Goal: Transaction & Acquisition: Purchase product/service

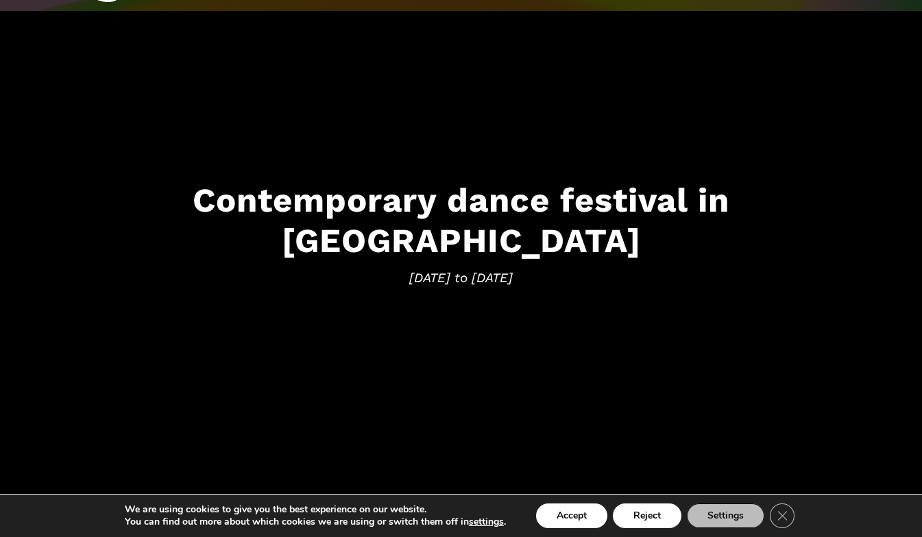
scroll to position [86, 0]
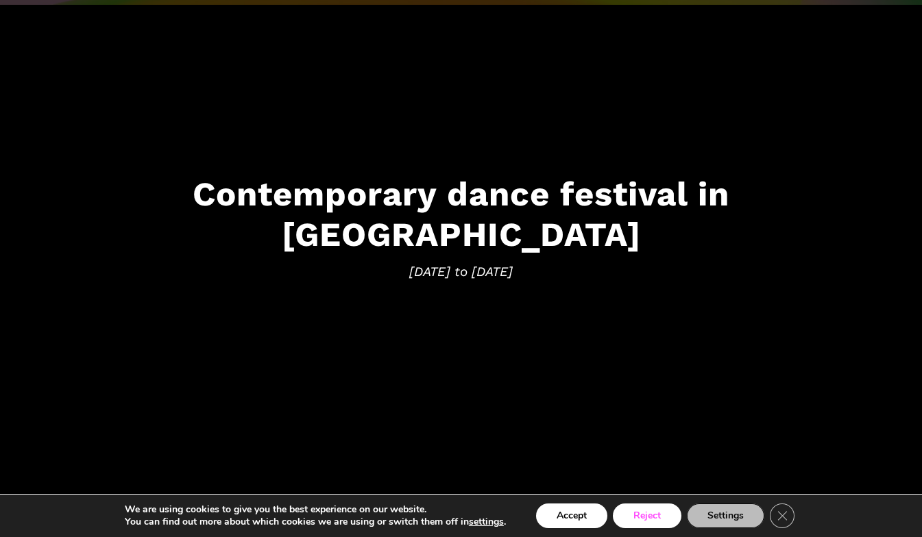
click at [641, 515] on button "Reject" at bounding box center [647, 516] width 69 height 25
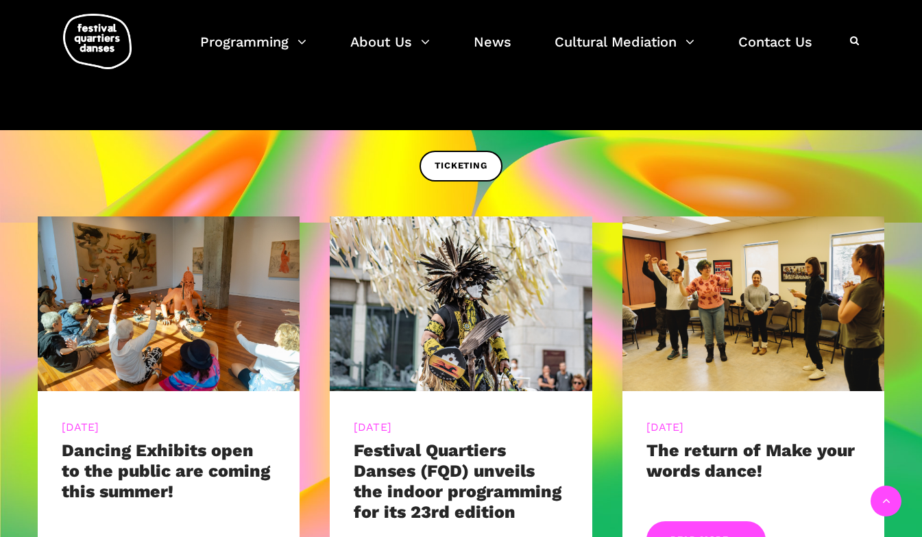
scroll to position [455, 0]
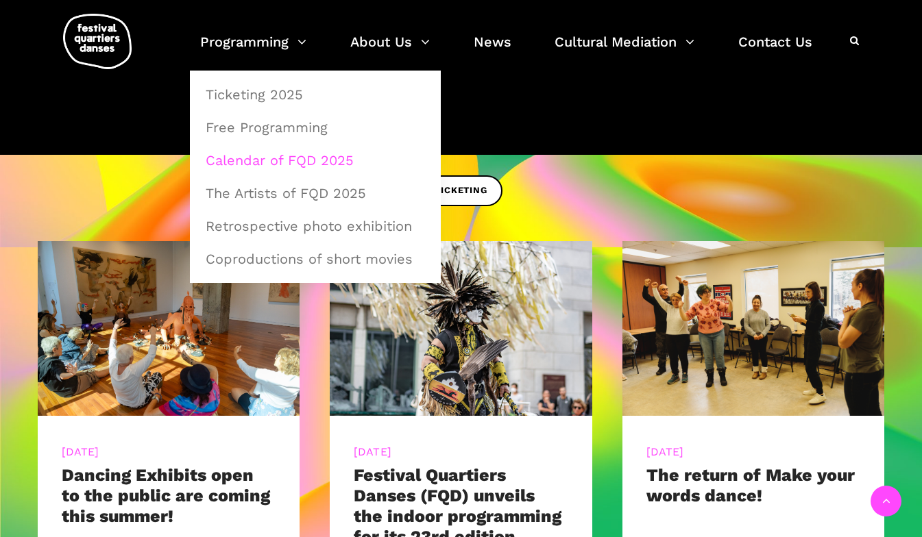
click at [264, 162] on link "Calendar of FQD 2025" at bounding box center [315, 161] width 236 height 32
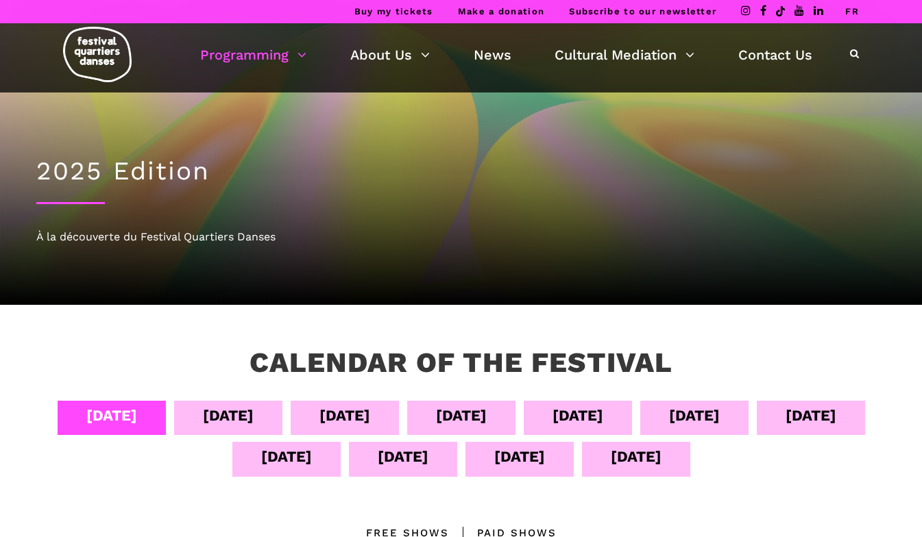
click at [254, 415] on div "Sept 05" at bounding box center [228, 416] width 51 height 24
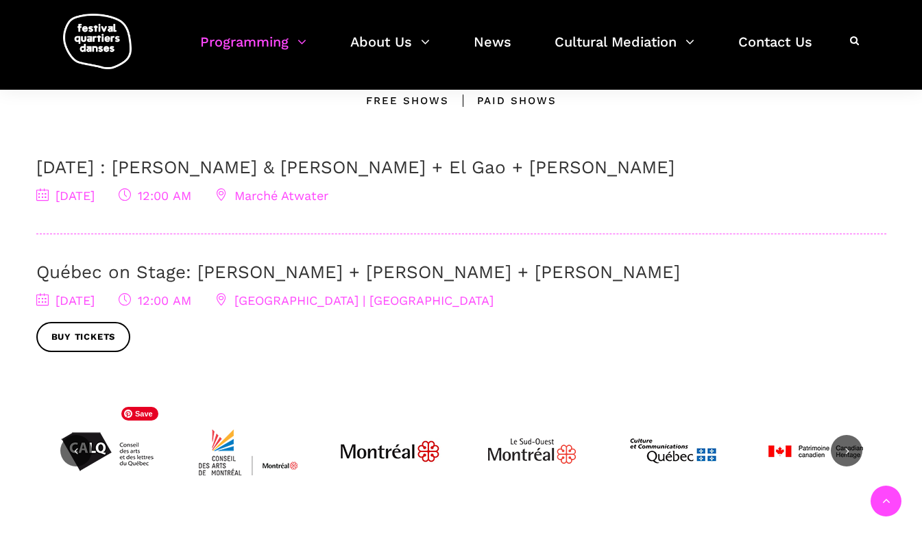
scroll to position [365, 0]
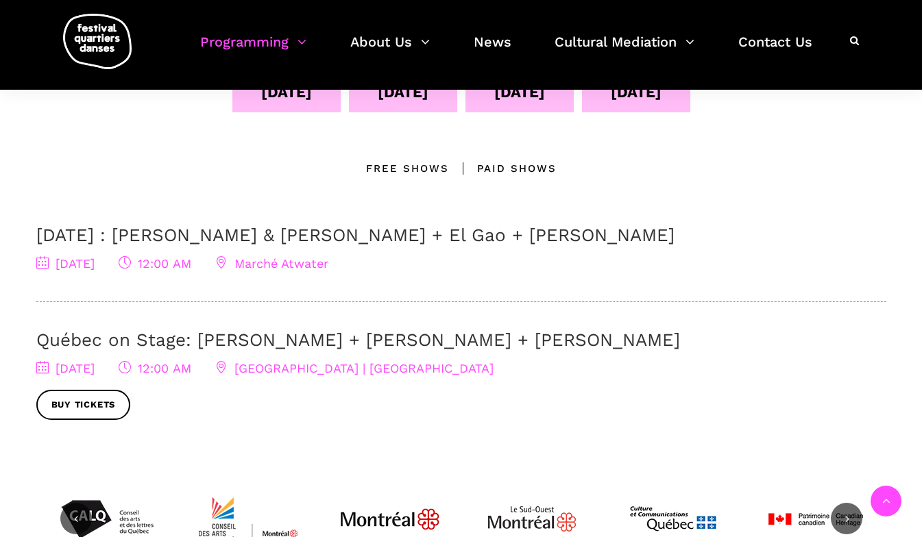
click at [397, 339] on link "Québec on Stage: Ivanie Aubin-Malo + Zachary Bastille + Pauline Berndsen Danse" at bounding box center [357, 340] width 643 height 21
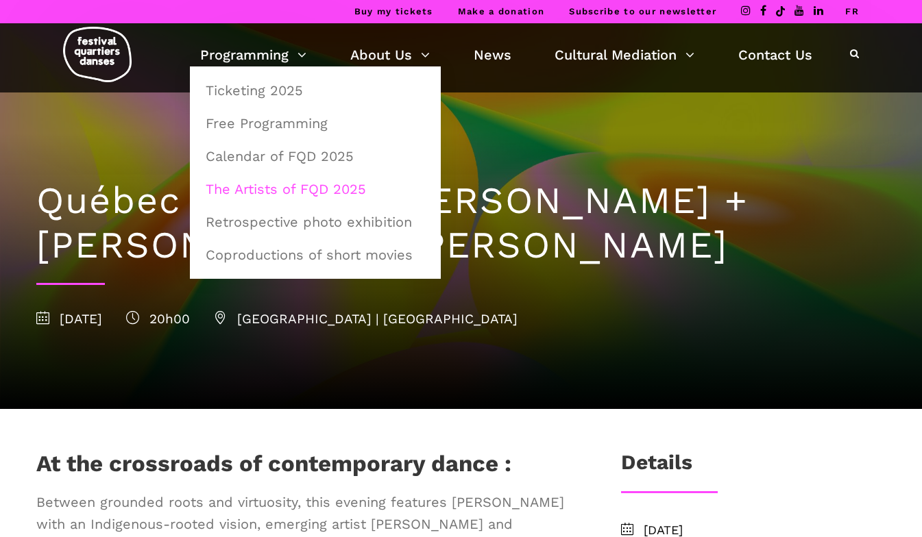
click at [270, 188] on link "The Artists of FQD 2025" at bounding box center [315, 189] width 236 height 32
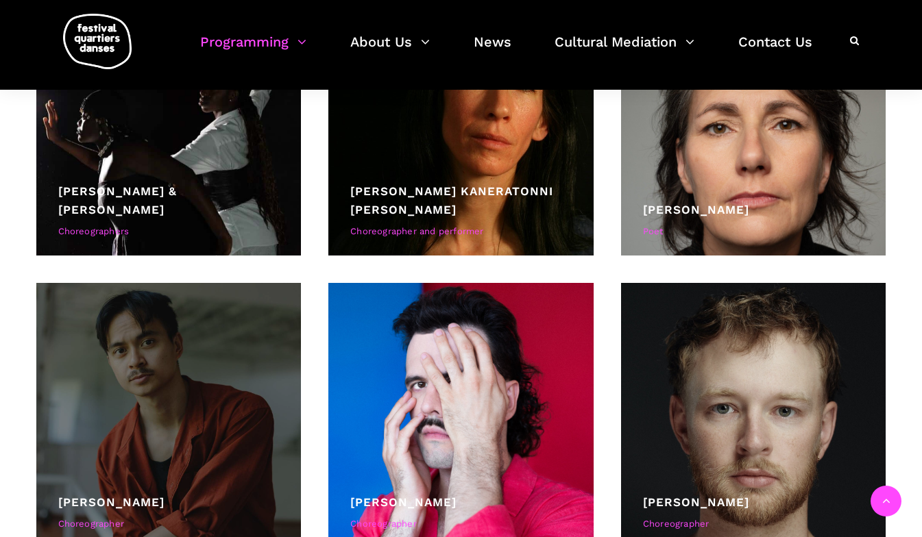
scroll to position [3751, 0]
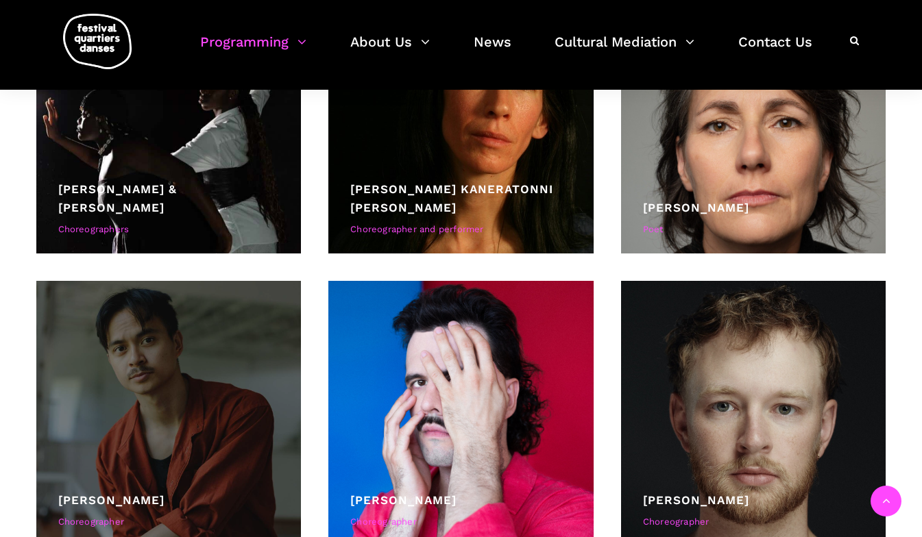
click at [171, 454] on div at bounding box center [168, 413] width 265 height 265
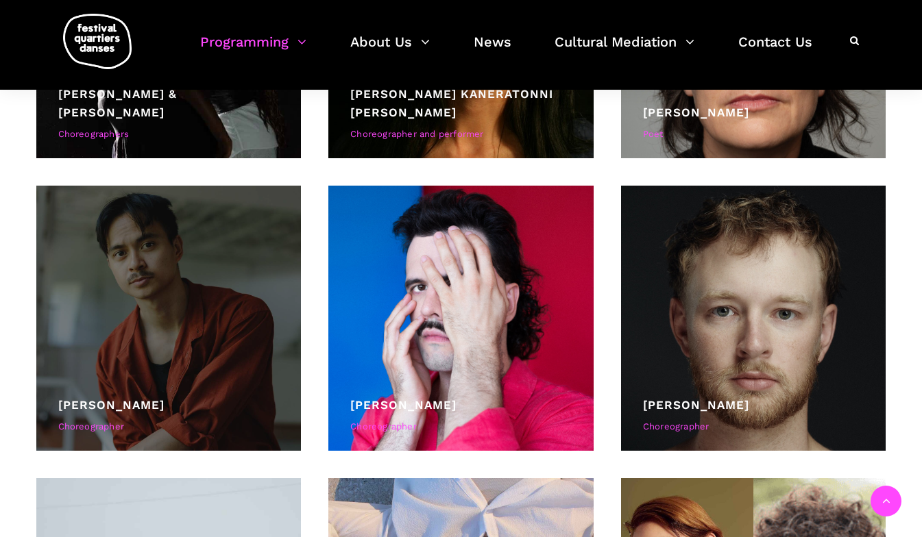
scroll to position [3849, 0]
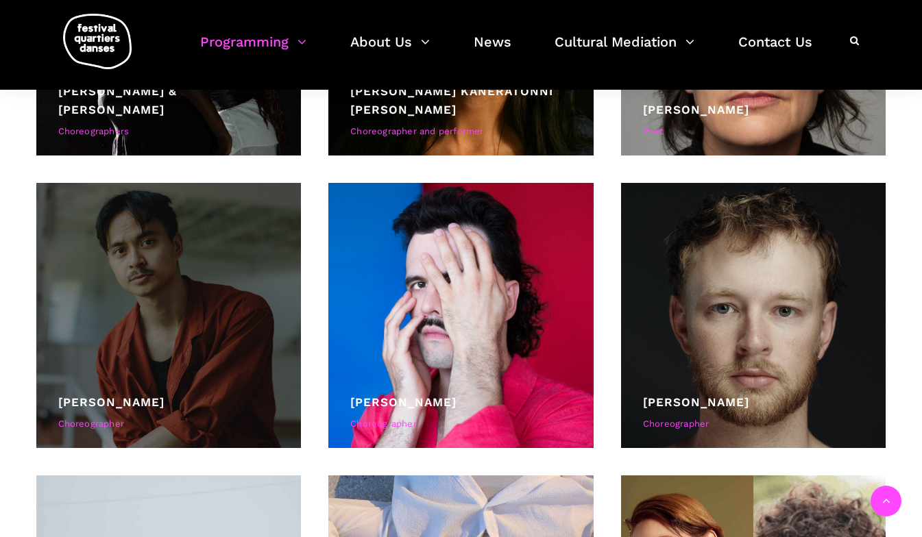
click at [132, 408] on link "[PERSON_NAME]" at bounding box center [111, 402] width 106 height 14
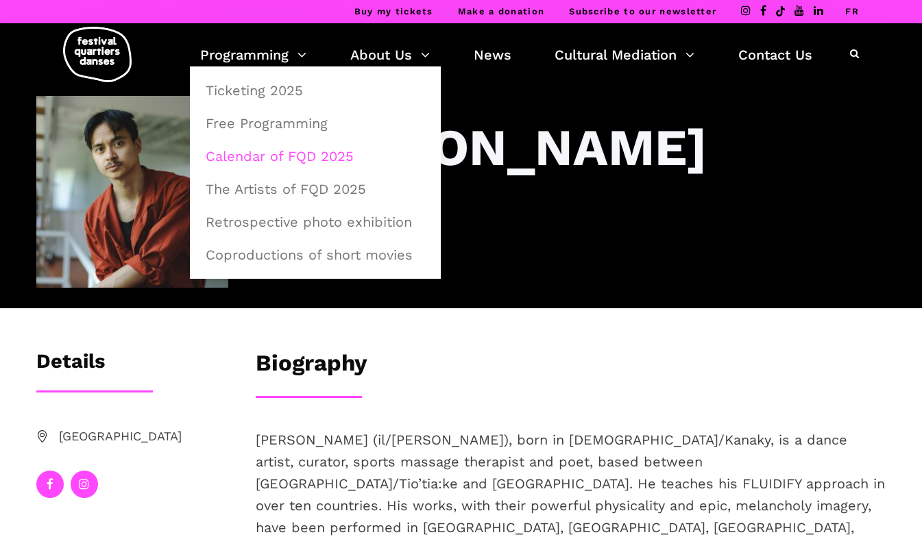
click at [279, 155] on link "Calendar of FQD 2025" at bounding box center [315, 156] width 236 height 32
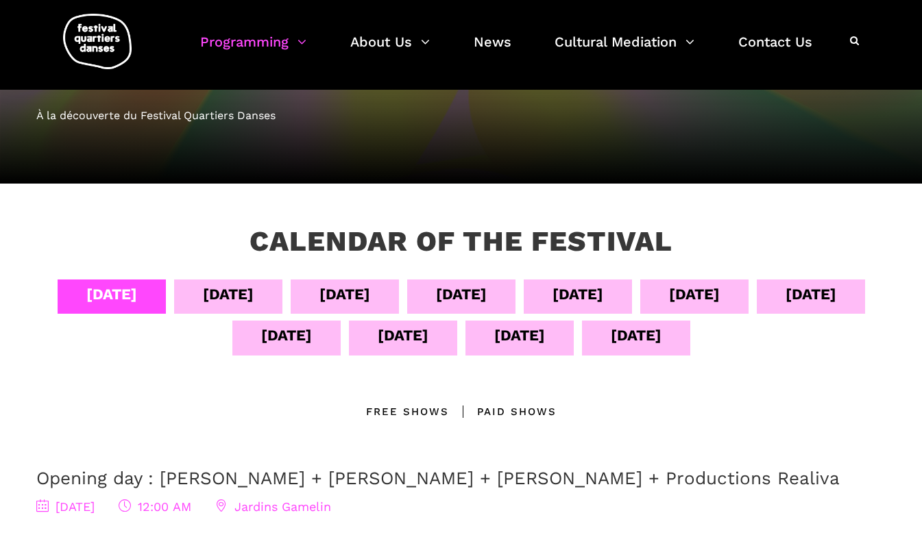
scroll to position [120, 0]
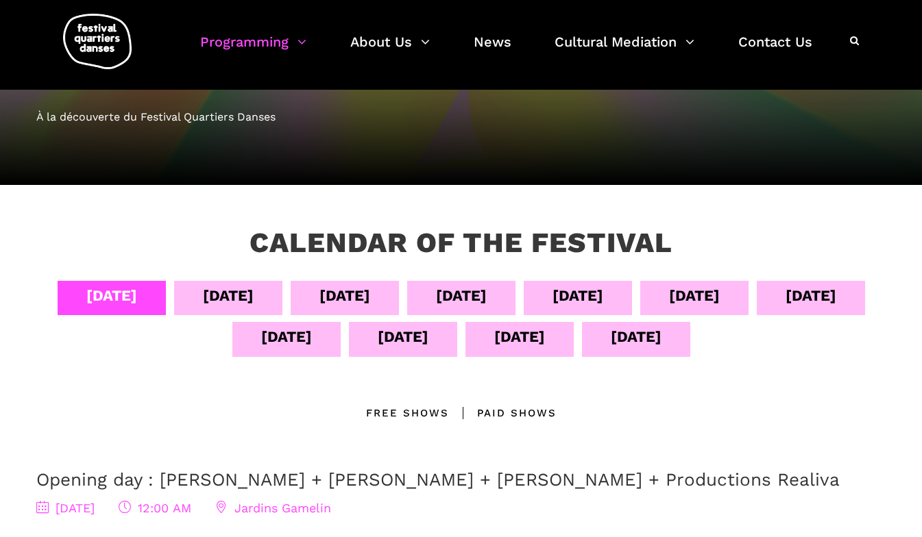
click at [370, 292] on div "[DATE]" at bounding box center [344, 296] width 51 height 24
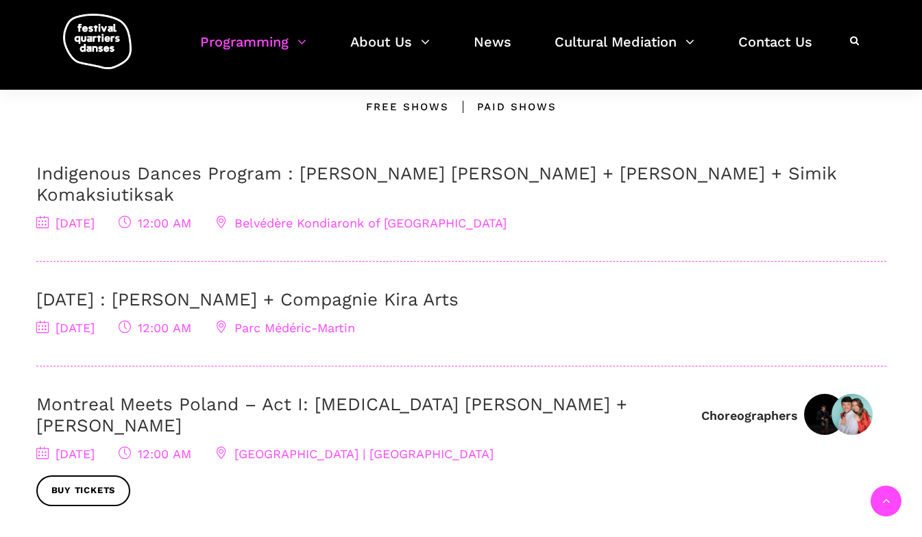
scroll to position [425, 0]
click at [256, 291] on link "[DATE] : [PERSON_NAME] + Compagnie Kira Arts" at bounding box center [247, 301] width 422 height 21
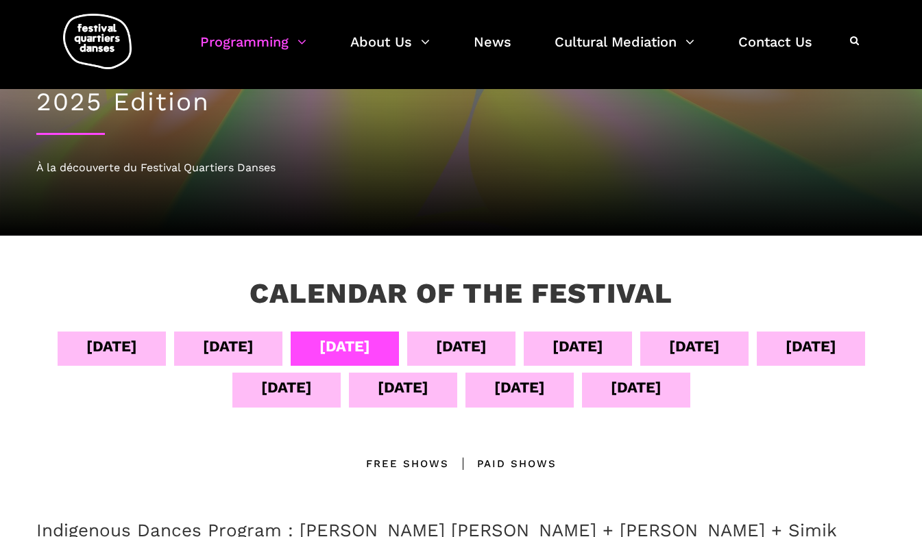
scroll to position [0, 0]
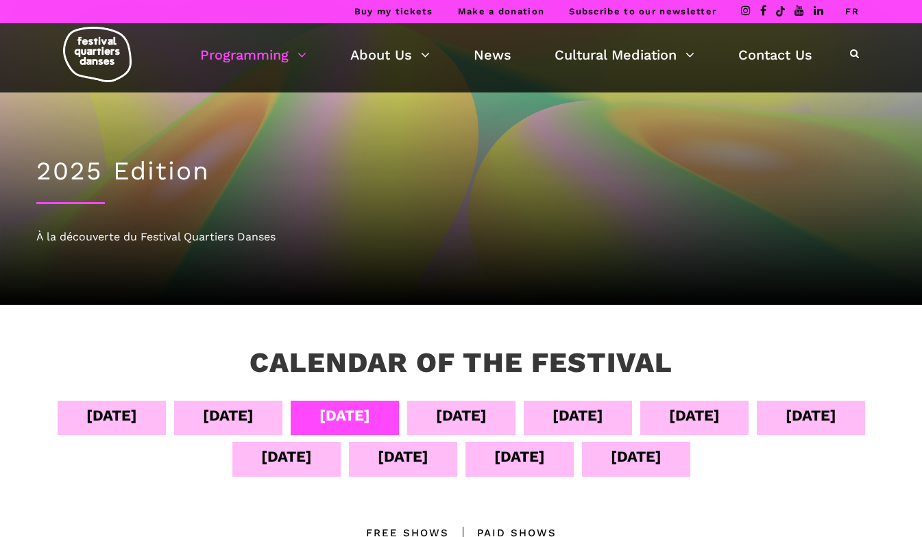
click at [486, 420] on div "[DATE]" at bounding box center [461, 416] width 51 height 24
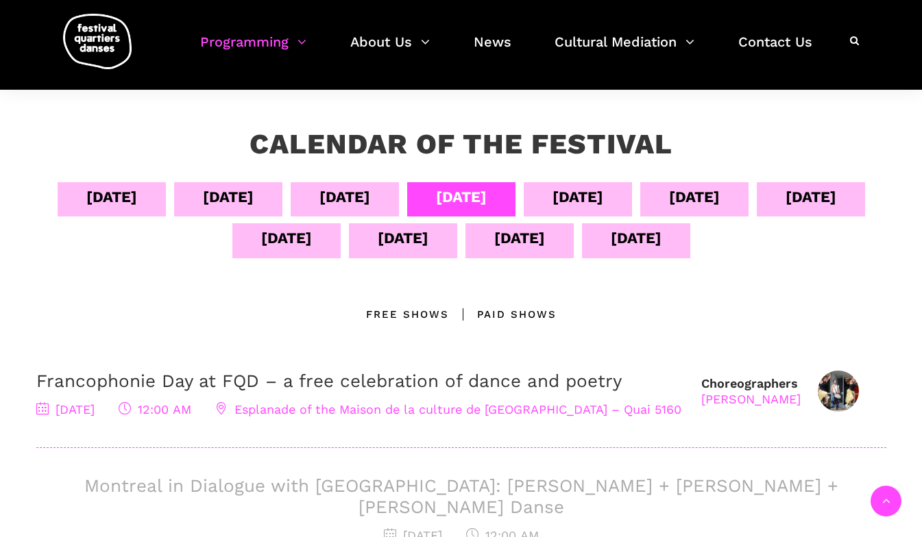
scroll to position [219, 0]
click at [603, 193] on div "[DATE]" at bounding box center [577, 196] width 51 height 24
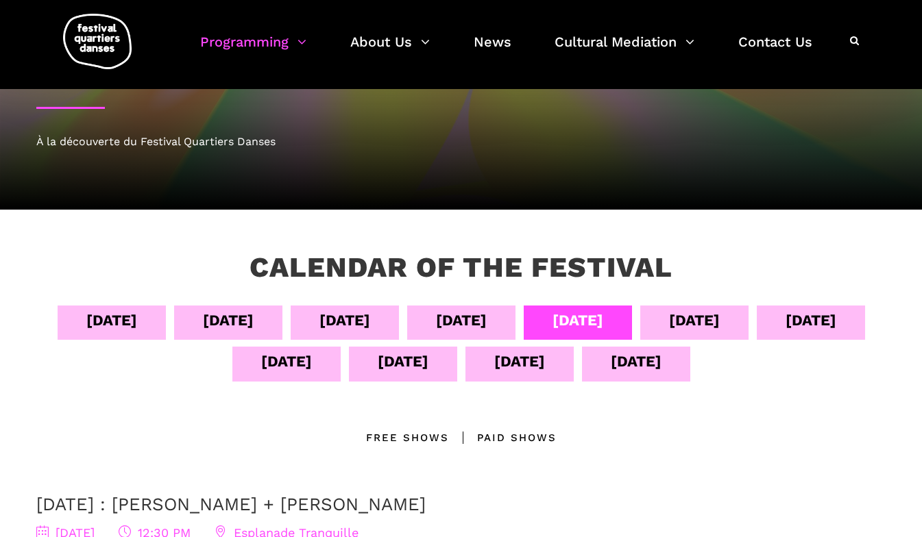
scroll to position [82, 0]
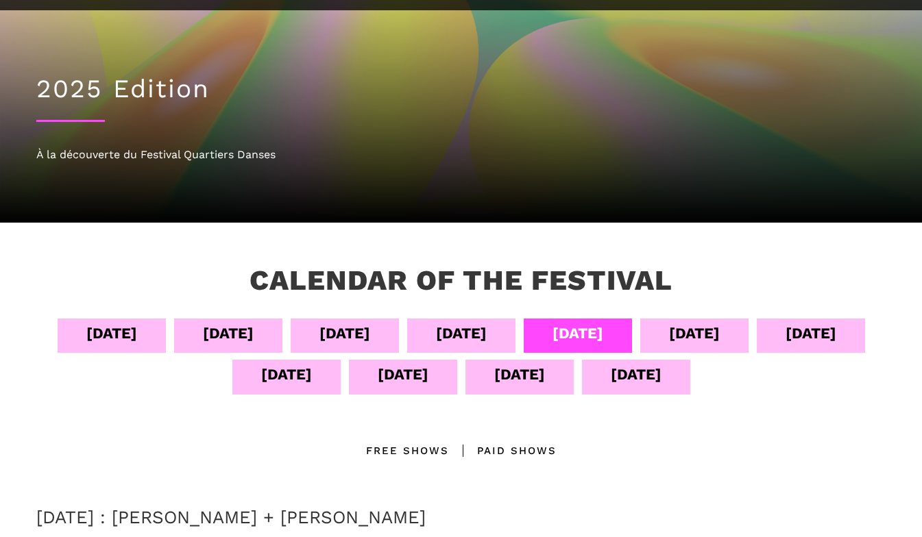
click at [719, 338] on div "Sept 09" at bounding box center [694, 333] width 51 height 24
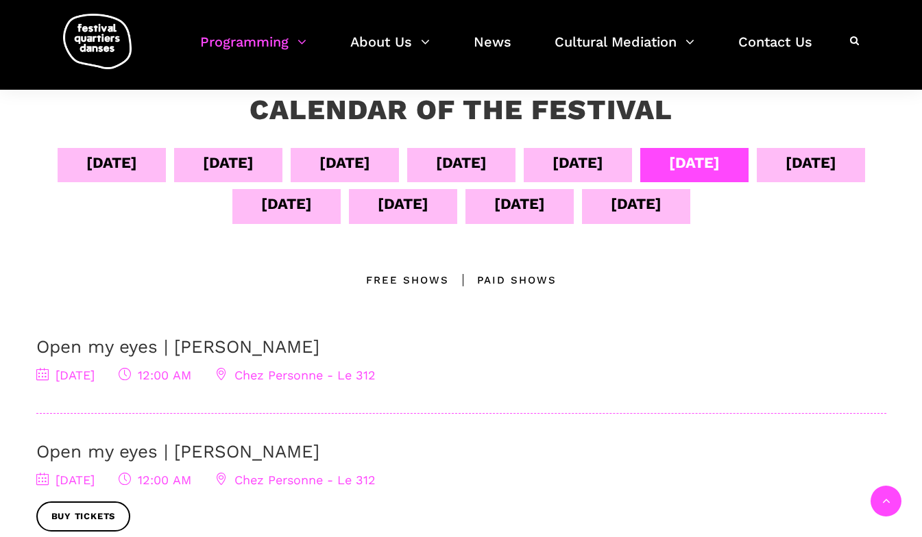
scroll to position [252, 0]
click at [785, 175] on div "Sept 10" at bounding box center [810, 163] width 51 height 24
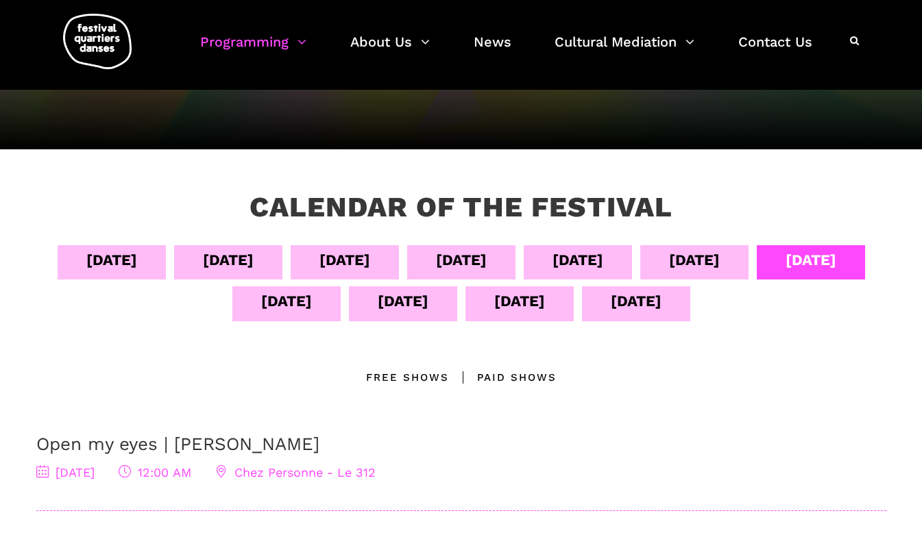
scroll to position [147, 0]
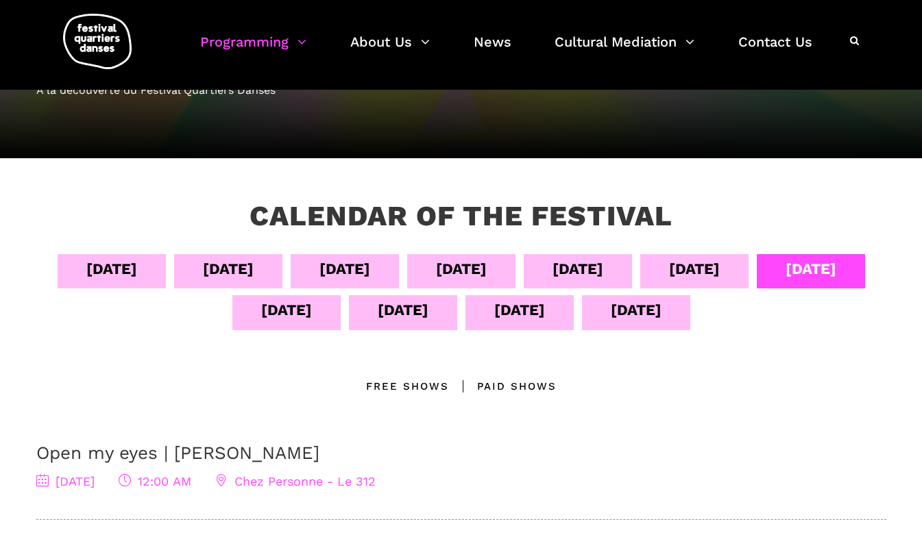
click at [312, 309] on div "Sept 11" at bounding box center [286, 310] width 51 height 24
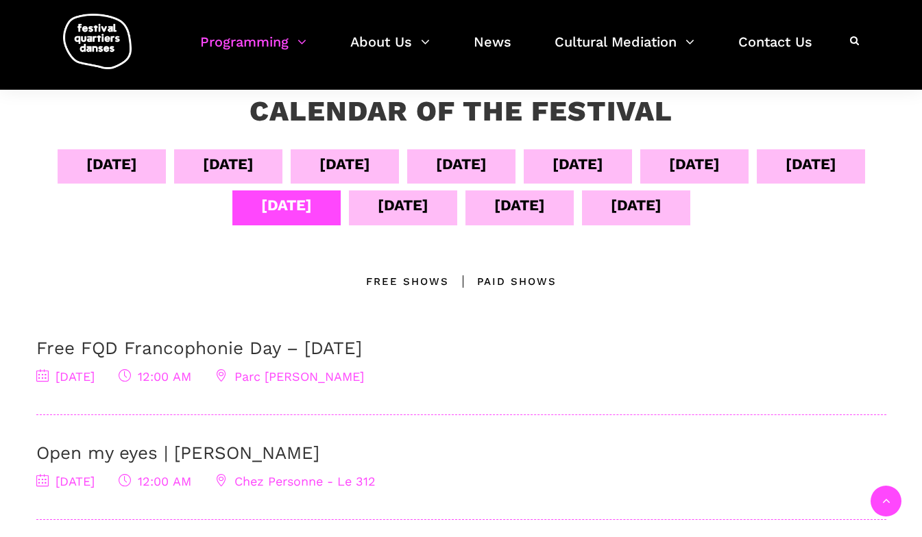
scroll to position [229, 0]
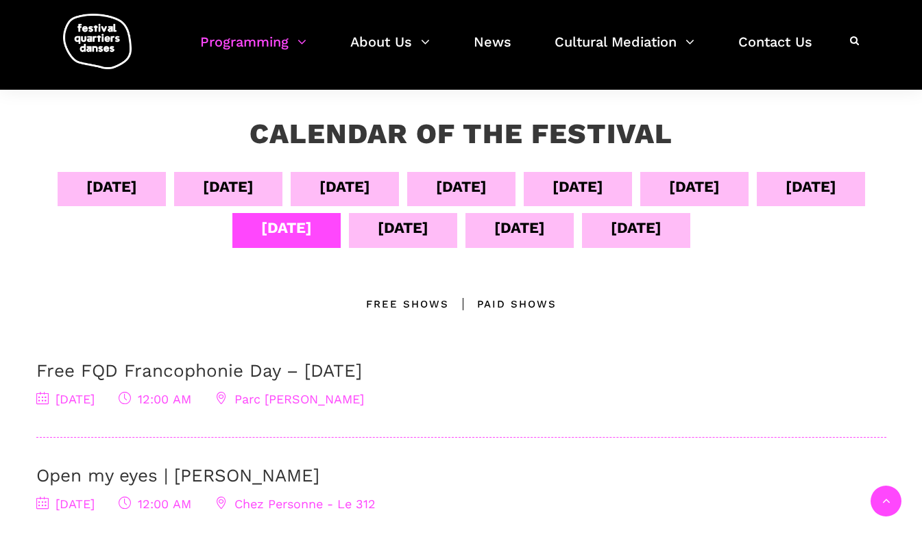
click at [428, 227] on div "Sept 12" at bounding box center [403, 228] width 51 height 24
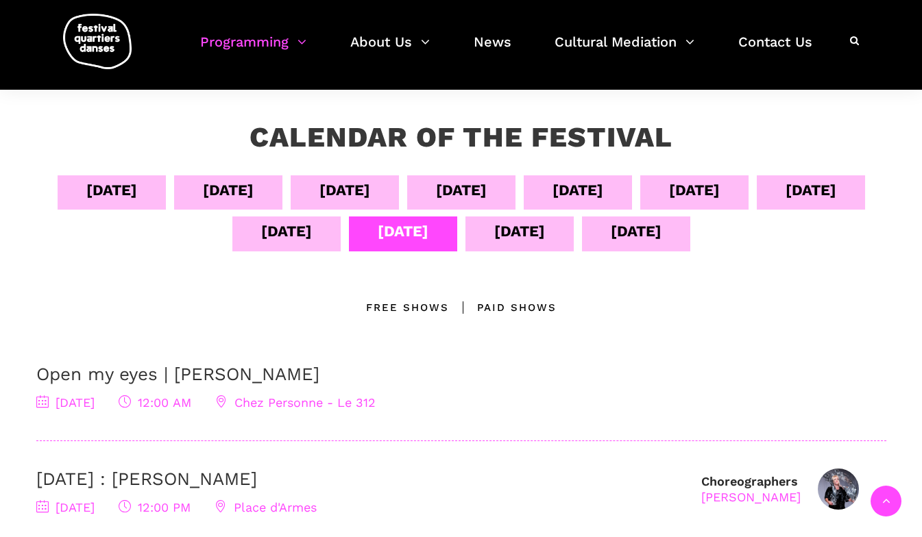
scroll to position [149, 0]
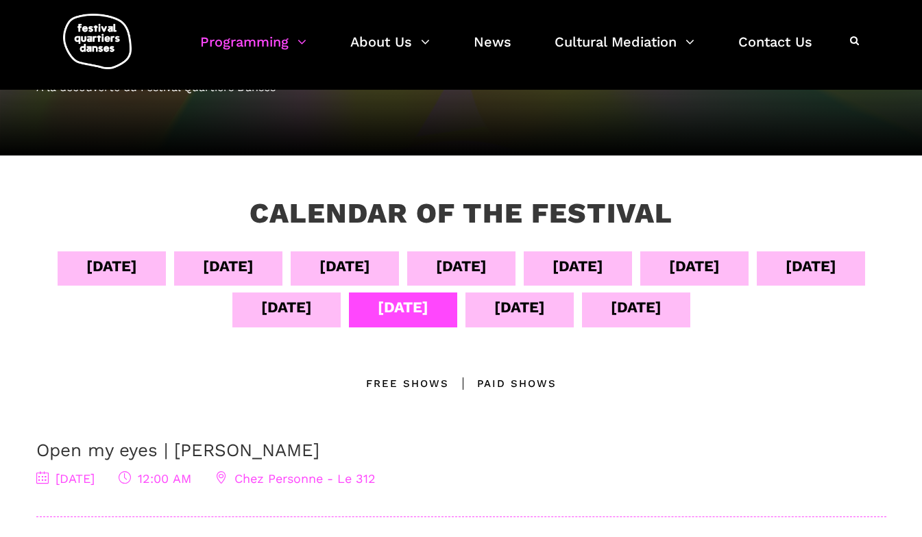
click at [545, 305] on div "Sept 13" at bounding box center [519, 307] width 51 height 24
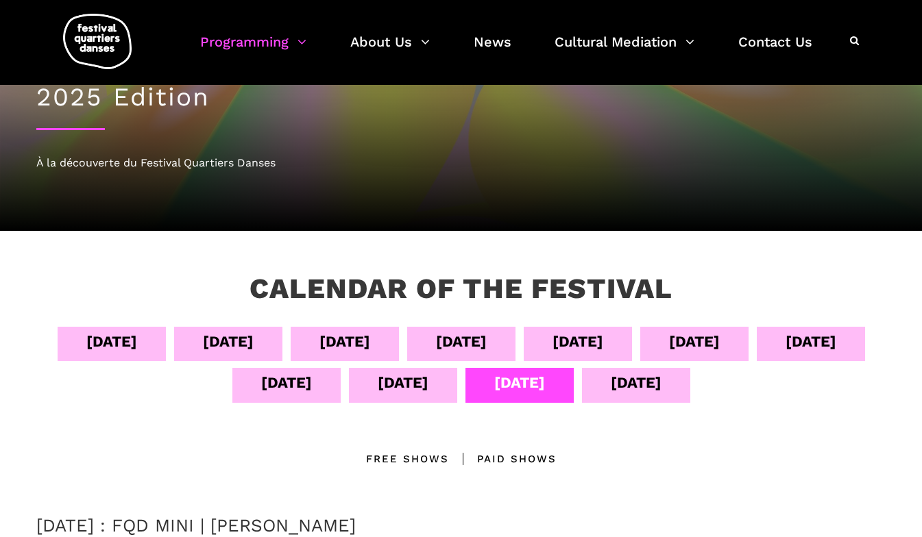
scroll to position [69, 0]
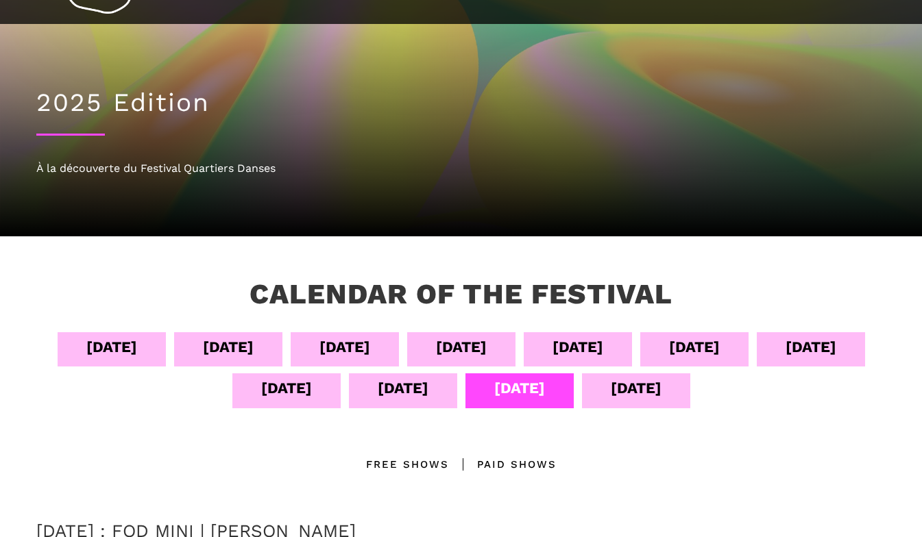
click at [661, 386] on div "Sept 14" at bounding box center [636, 388] width 51 height 24
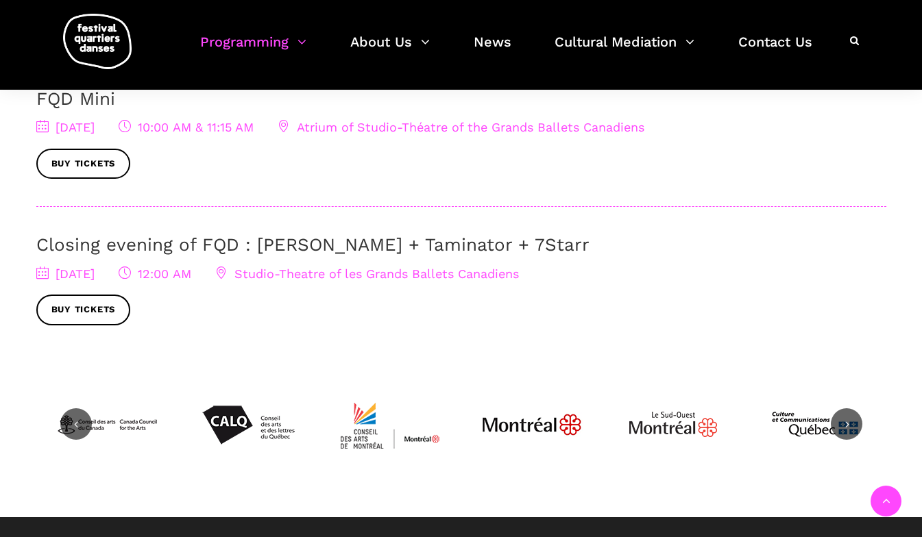
scroll to position [502, 0]
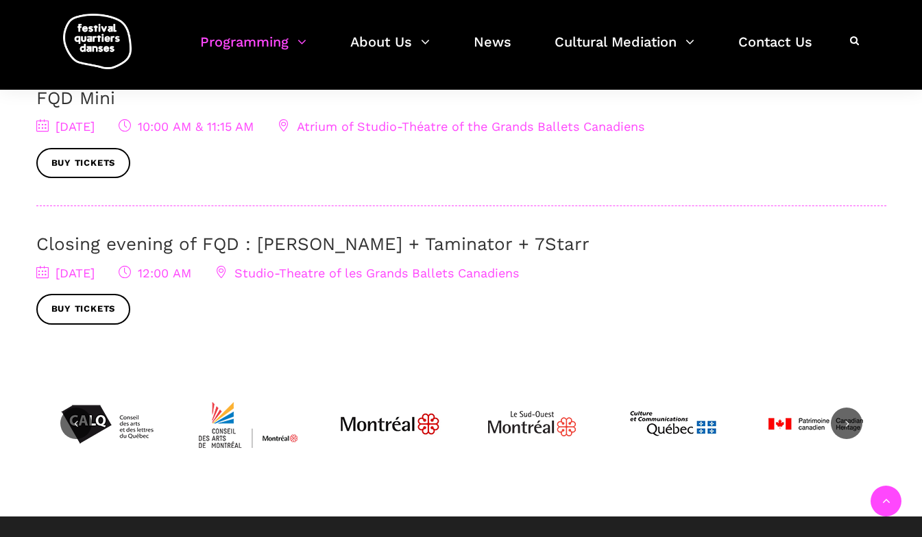
click at [143, 241] on link "Closing evening of FQD : Lene Boel + Taminator + 7Starr" at bounding box center [312, 244] width 553 height 21
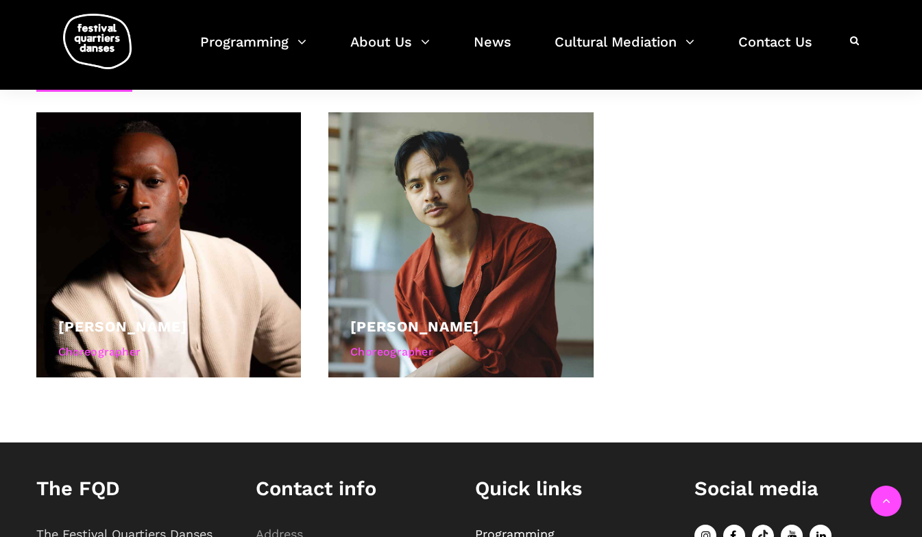
scroll to position [727, 0]
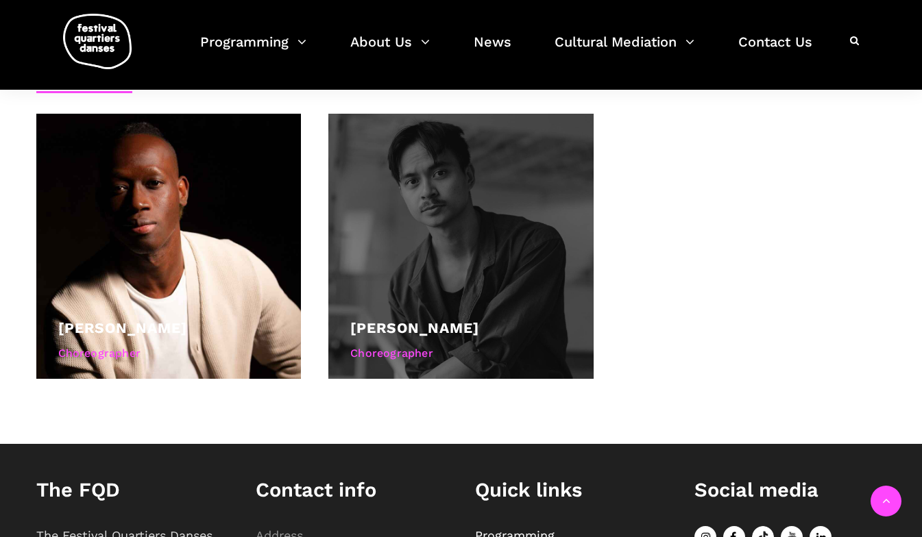
click at [432, 219] on div at bounding box center [460, 246] width 265 height 265
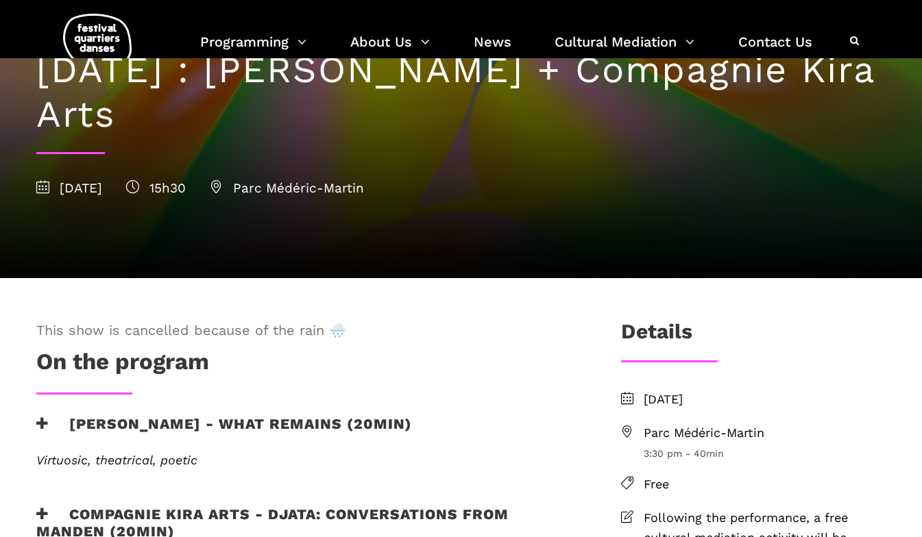
scroll to position [0, 0]
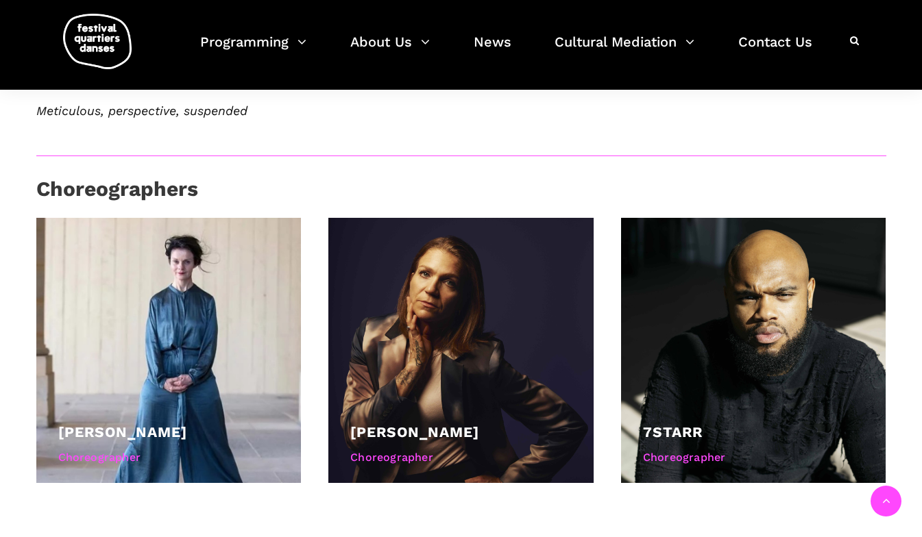
scroll to position [791, 0]
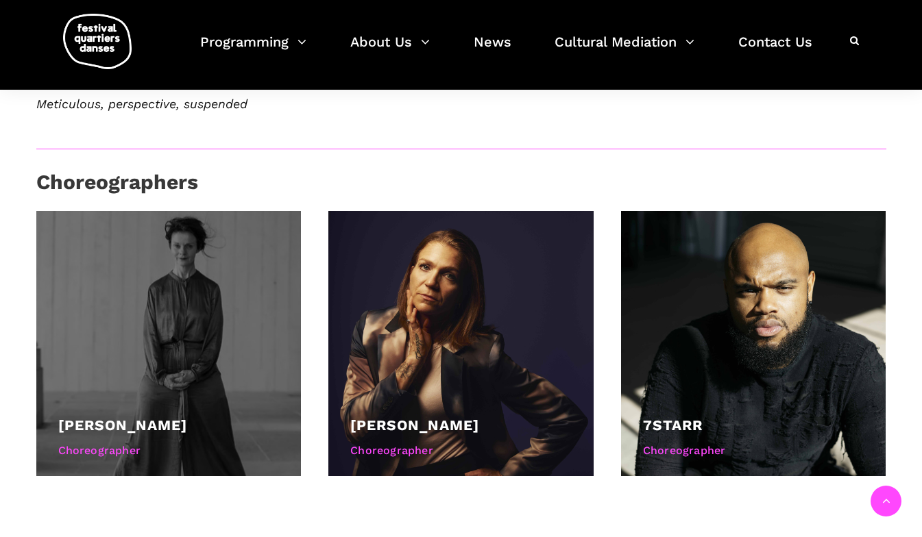
click at [163, 352] on div at bounding box center [168, 343] width 265 height 265
click at [108, 417] on link "[PERSON_NAME]" at bounding box center [122, 425] width 129 height 17
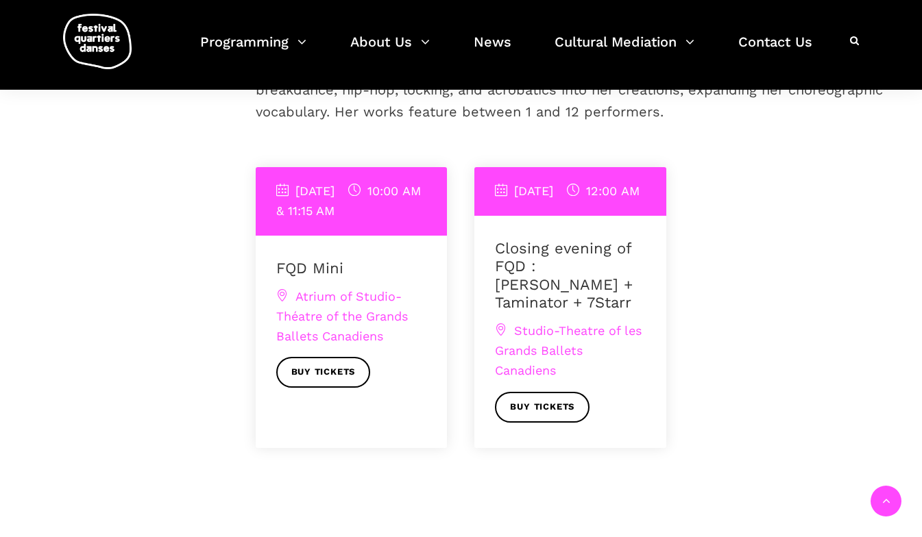
scroll to position [440, 0]
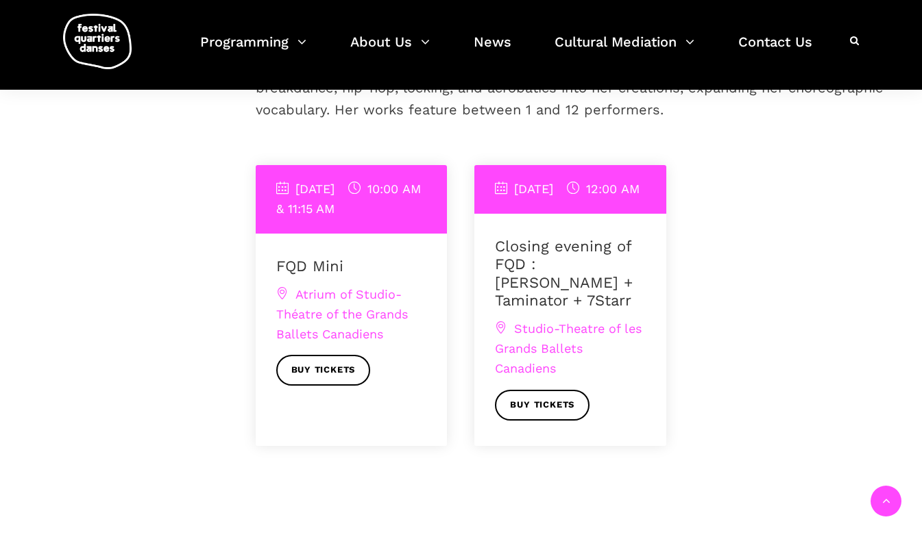
click at [355, 317] on span "Atrium of Studio-Théatre of the Grands Ballets Canadiens" at bounding box center [342, 314] width 132 height 54
click at [312, 383] on link "Buy tickets" at bounding box center [323, 370] width 95 height 31
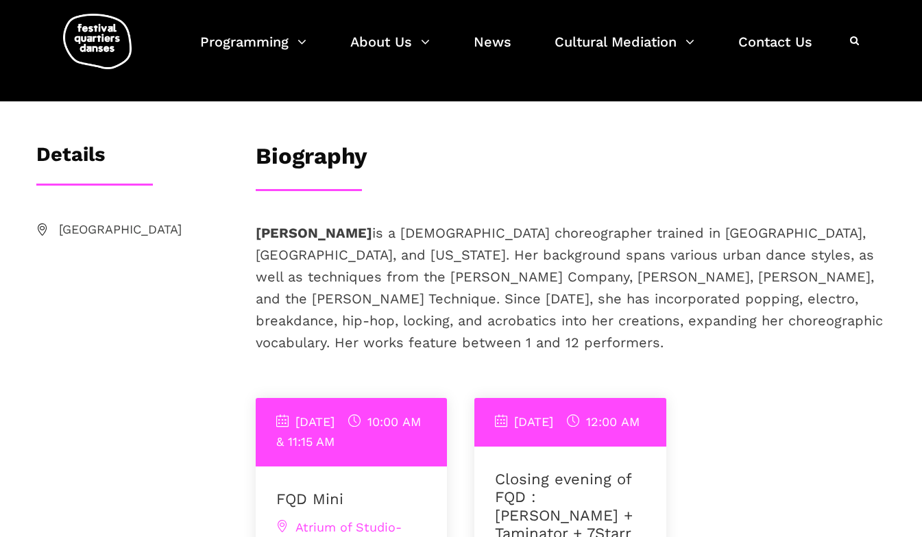
scroll to position [0, 0]
